Goal: Find specific page/section: Find specific page/section

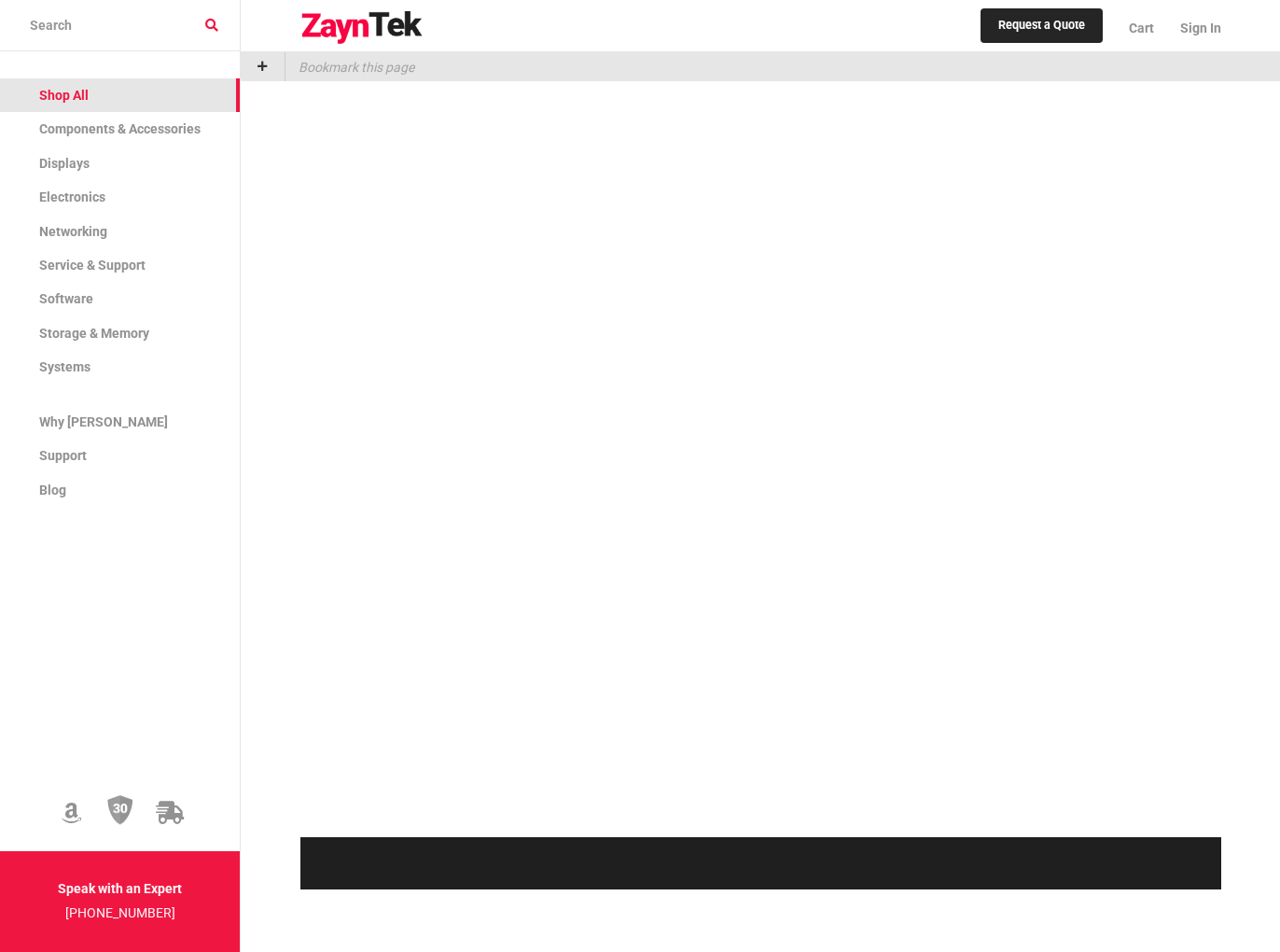
click at [79, 89] on span "Shop All" at bounding box center [63, 95] width 50 height 15
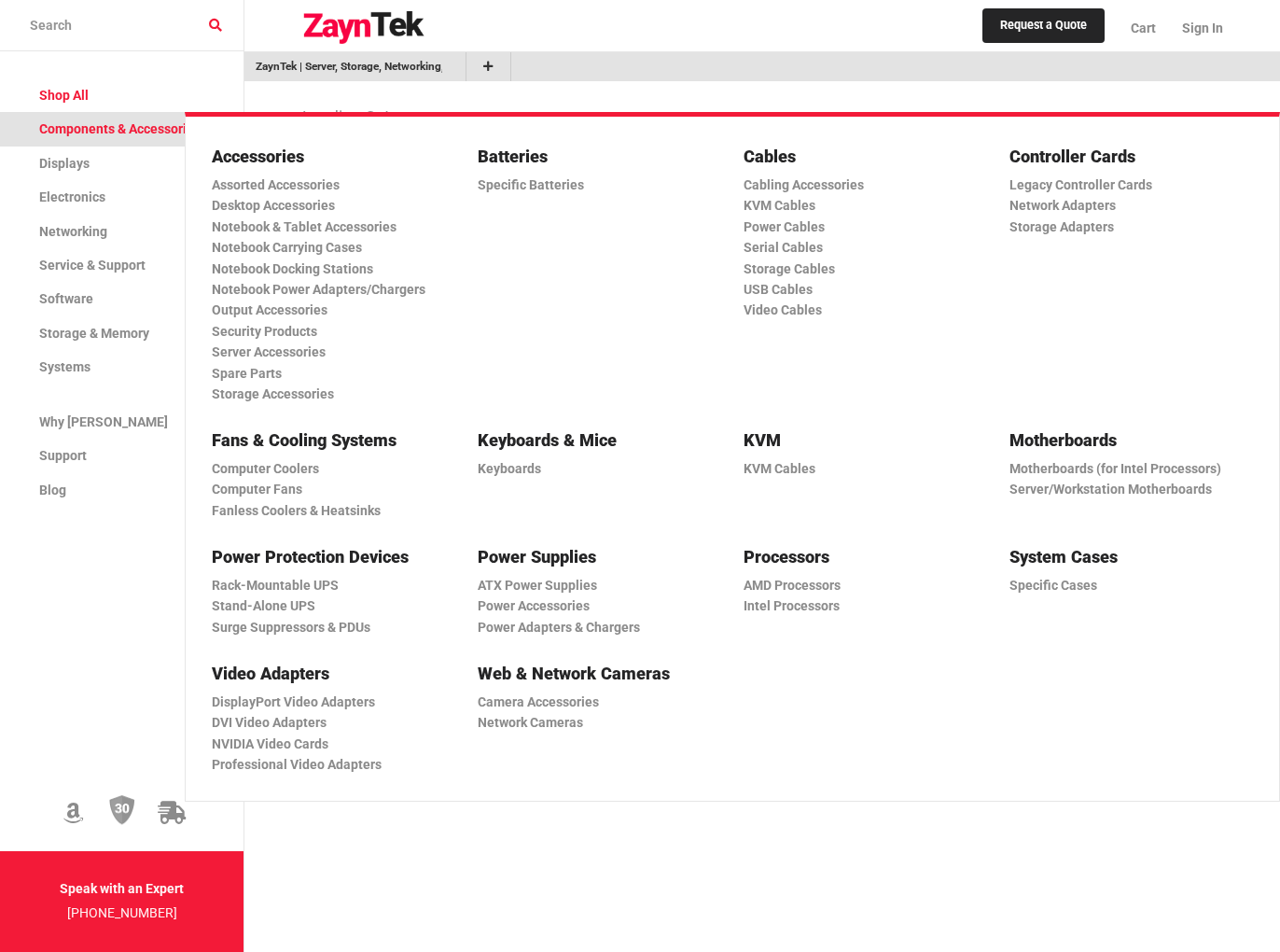
click at [116, 129] on span "Components & Accessories" at bounding box center [119, 128] width 161 height 15
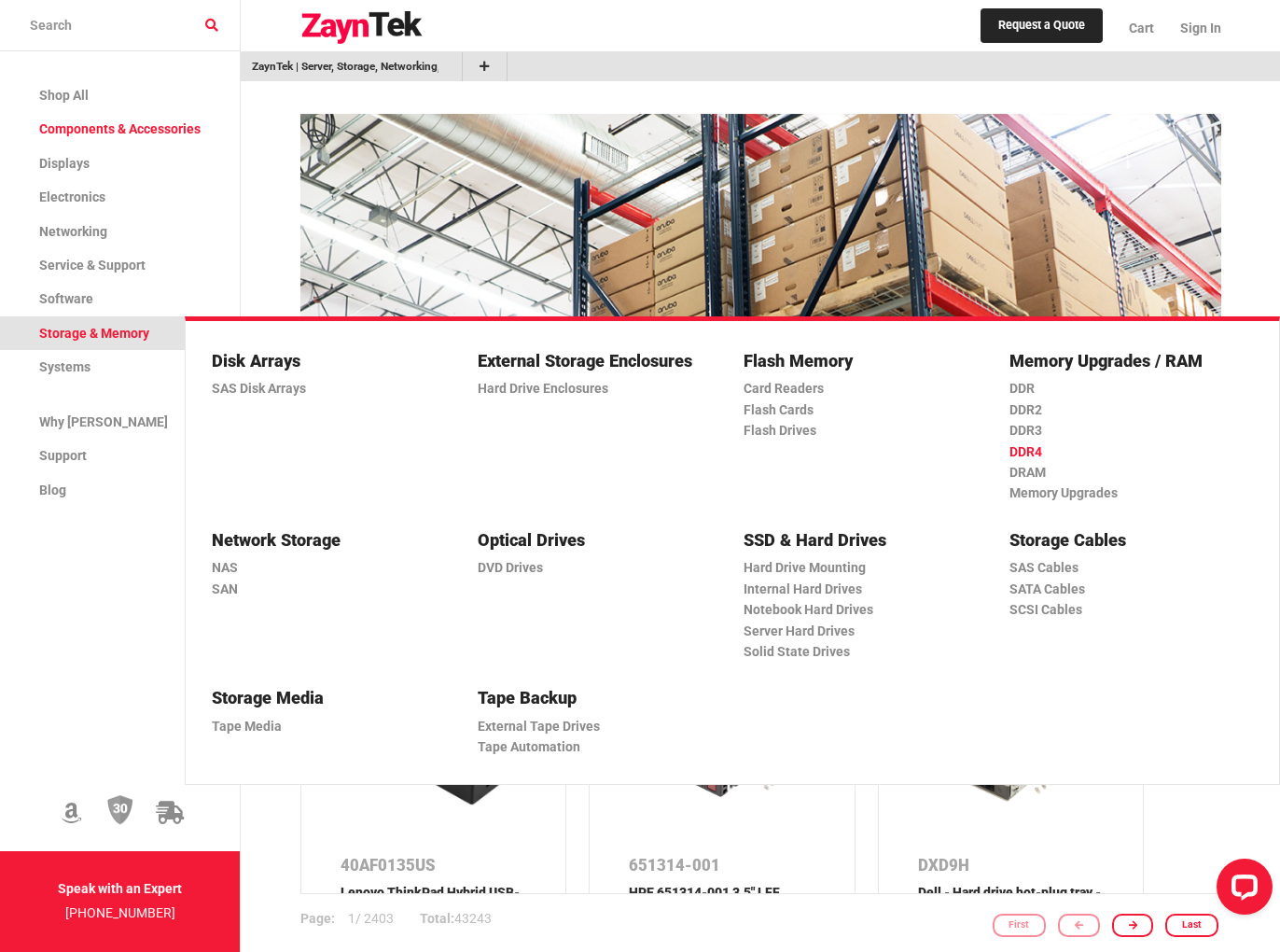
click at [1019, 449] on link "DDR4" at bounding box center [1124, 451] width 228 height 21
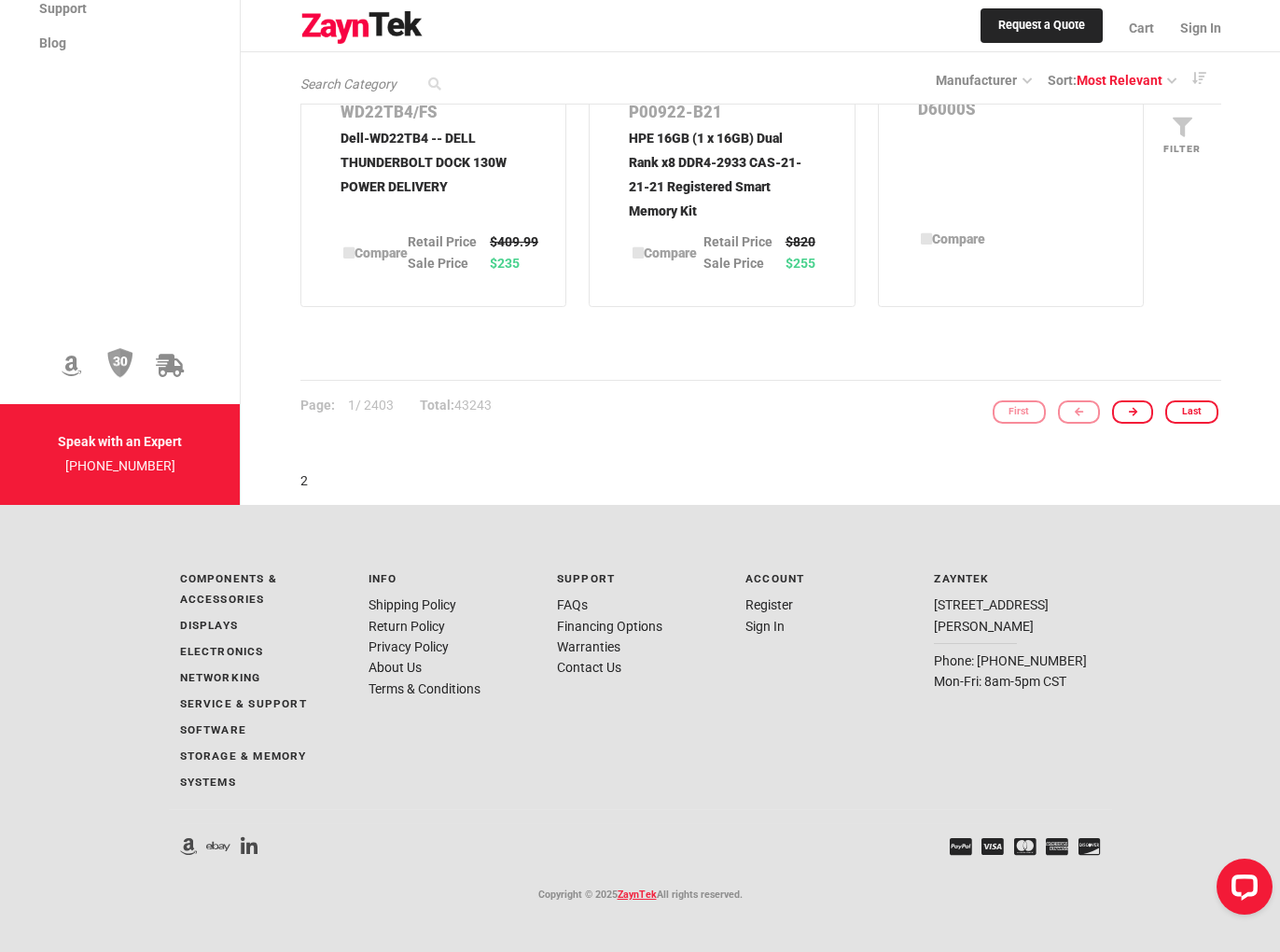
scroll to position [3196, 0]
click at [242, 847] on icon at bounding box center [244, 846] width 27 height 20
